Goal: Check status: Check status

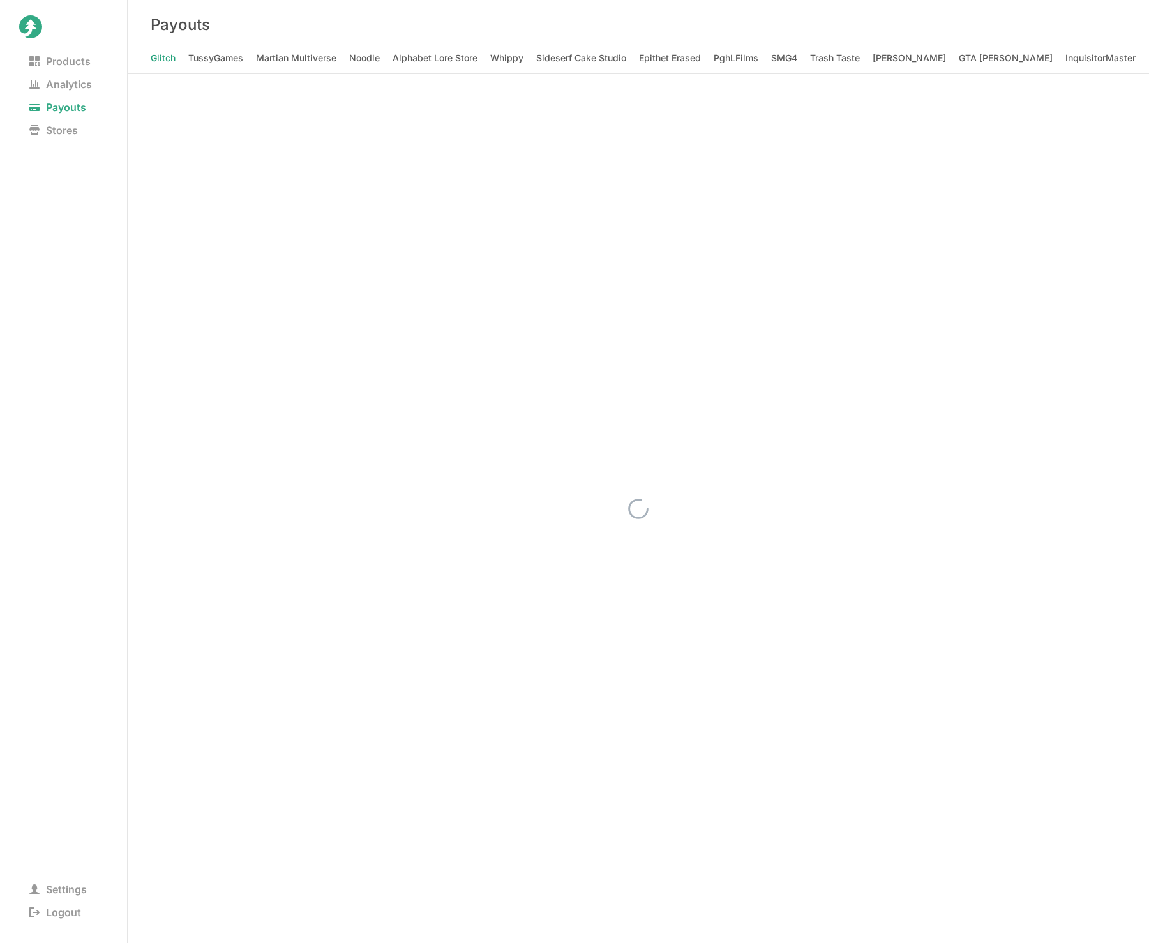
scroll to position [0, 19565]
click at [877, 57] on Elizabeth "[PERSON_NAME] [PERSON_NAME]" at bounding box center [951, 58] width 149 height 18
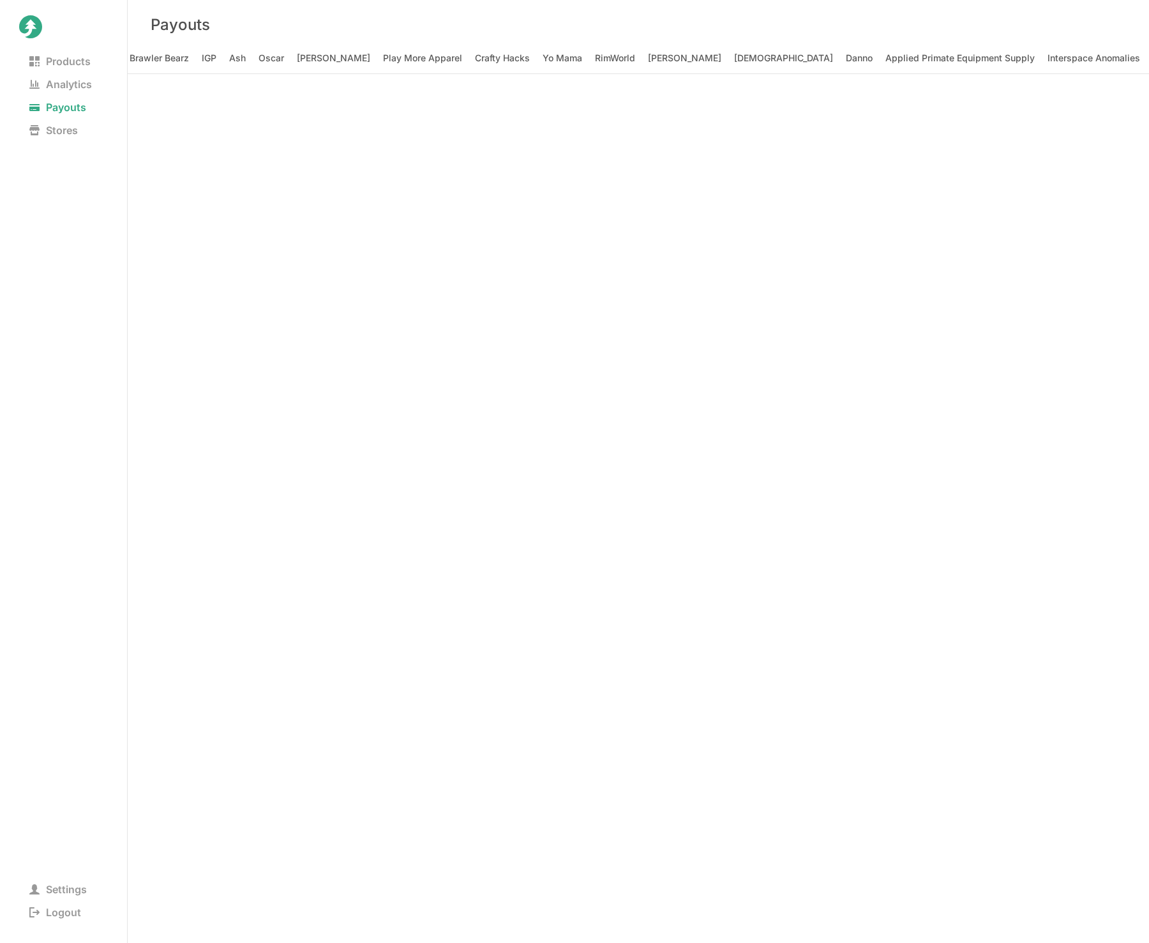
click at [983, 70] on nav "Glitch TussyGames Martian Multiverse Noodle Alphabet Lore Store Whippy Sideserf…" at bounding box center [638, 61] width 1021 height 24
